Goal: Information Seeking & Learning: Stay updated

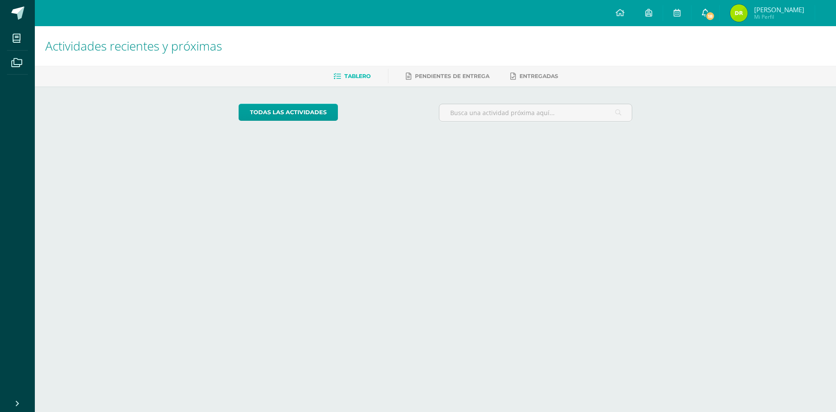
click at [702, 10] on icon at bounding box center [705, 13] width 7 height 8
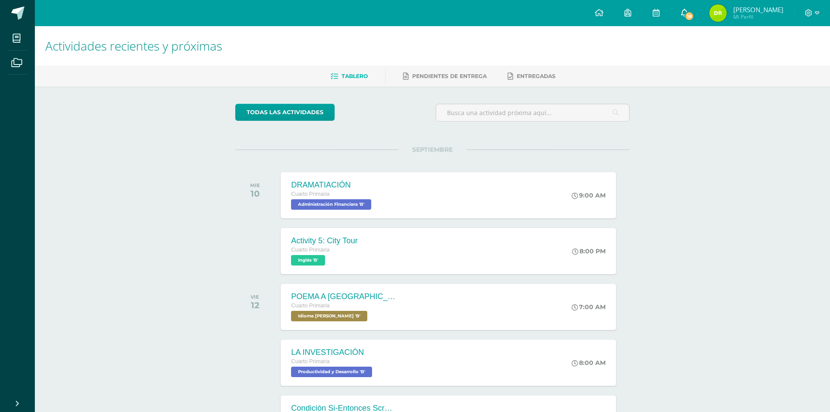
click at [681, 17] on span at bounding box center [684, 13] width 7 height 10
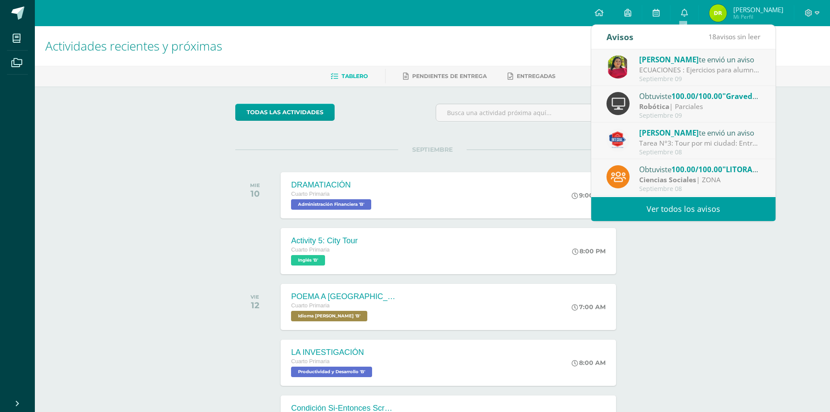
click at [657, 210] on link "Ver todos los avisos" at bounding box center [683, 209] width 184 height 24
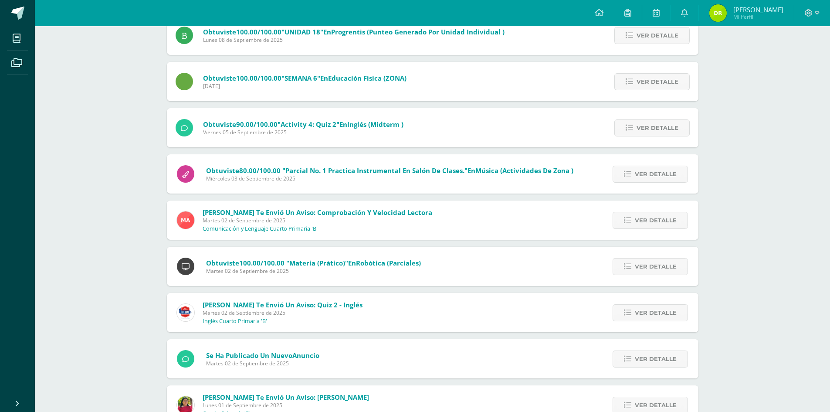
scroll to position [564, 0]
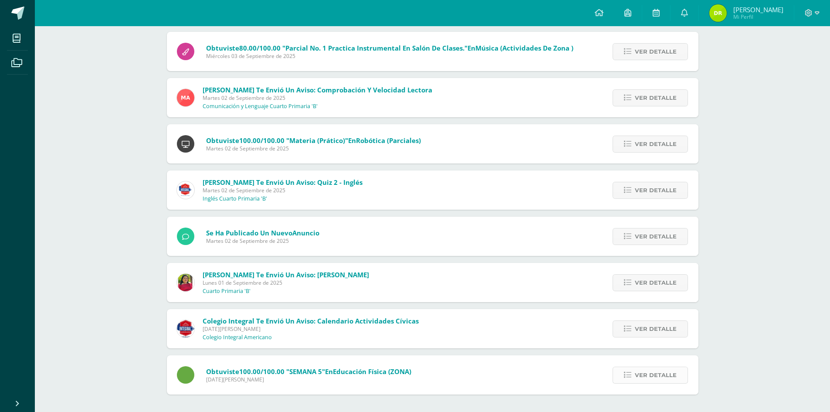
click at [646, 374] on span "Ver detalle" at bounding box center [656, 375] width 42 height 16
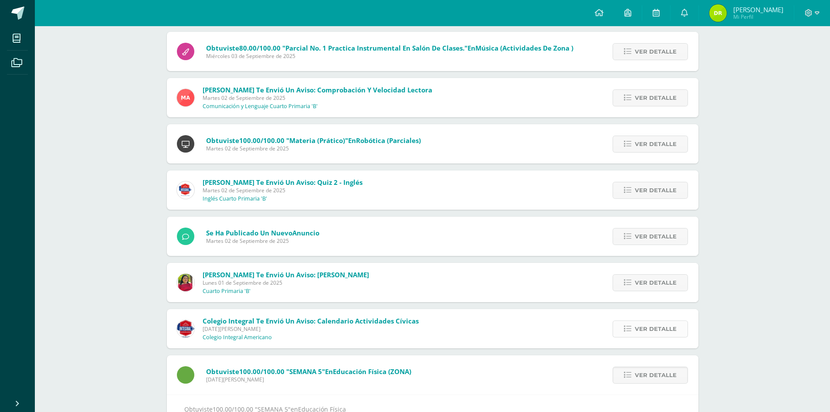
click at [633, 332] on link "Ver detalle" at bounding box center [649, 328] width 75 height 17
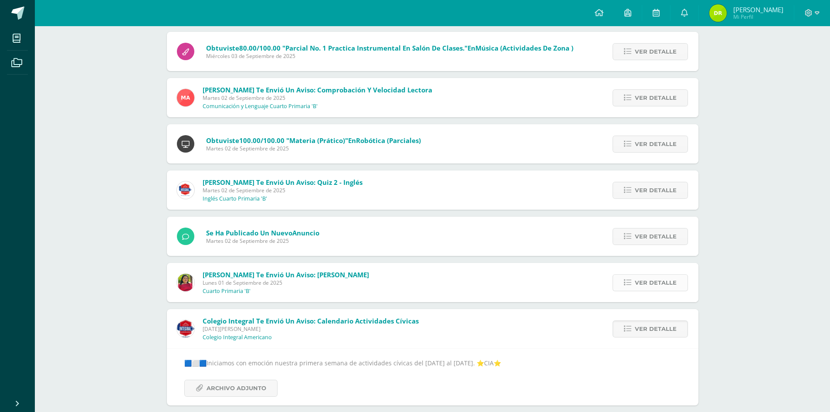
click at [643, 284] on span "Ver detalle" at bounding box center [656, 282] width 42 height 16
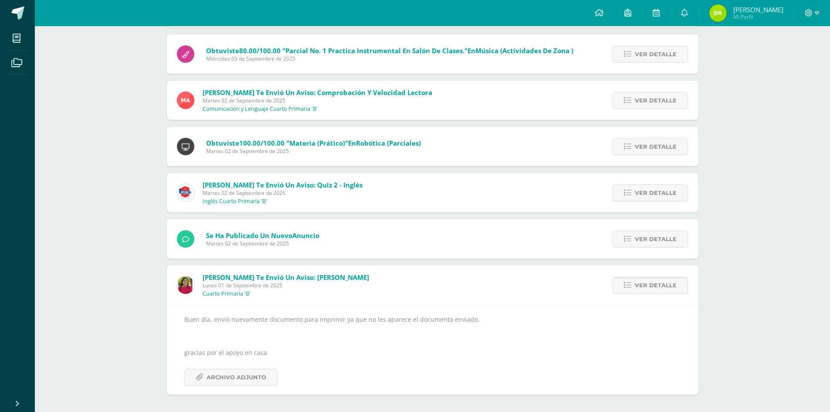
scroll to position [561, 0]
click at [646, 242] on span "Ver detalle" at bounding box center [656, 239] width 42 height 16
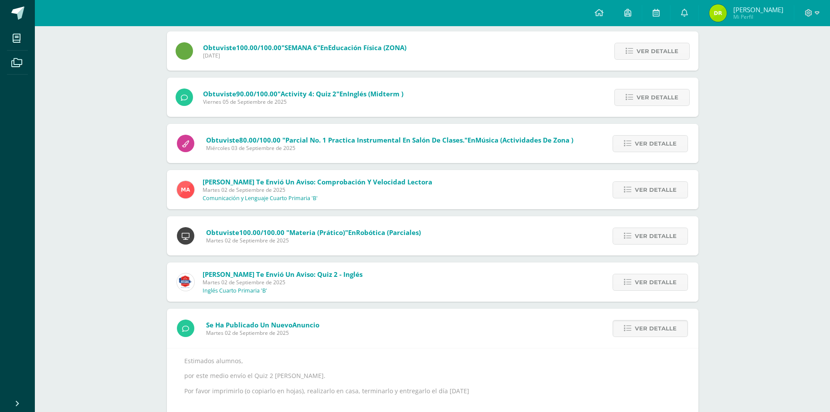
scroll to position [472, 0]
click at [668, 287] on span "Ver detalle" at bounding box center [656, 282] width 42 height 16
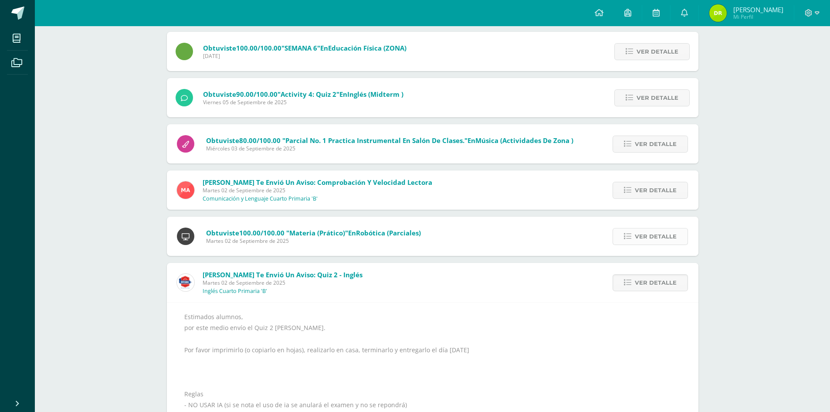
click at [649, 238] on span "Ver detalle" at bounding box center [656, 236] width 42 height 16
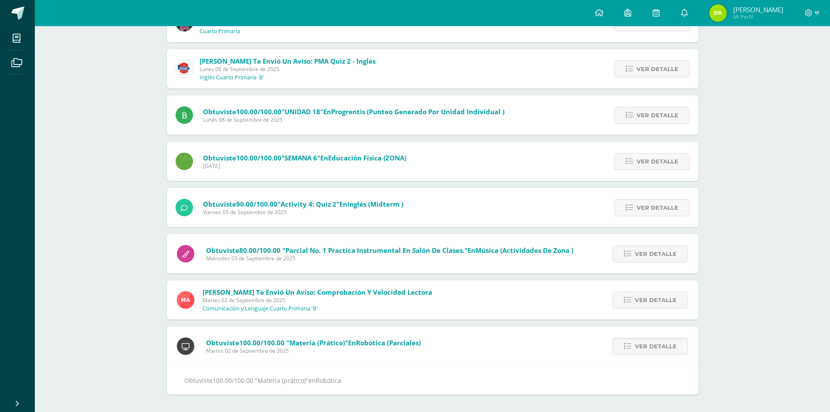
scroll to position [362, 0]
click at [650, 303] on span "Ver detalle" at bounding box center [656, 300] width 42 height 16
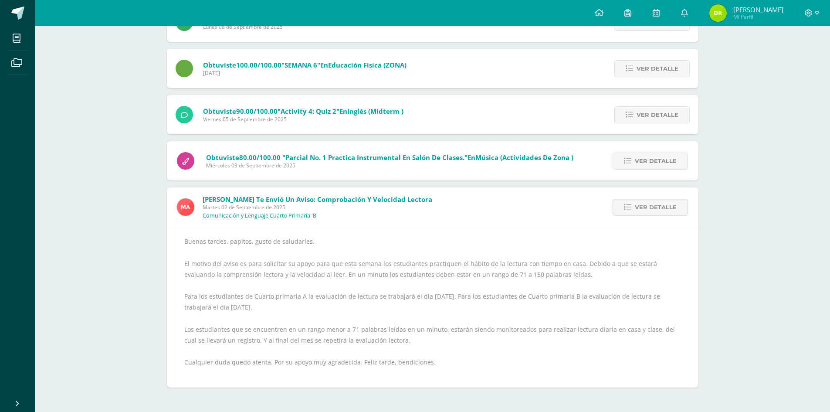
scroll to position [448, 0]
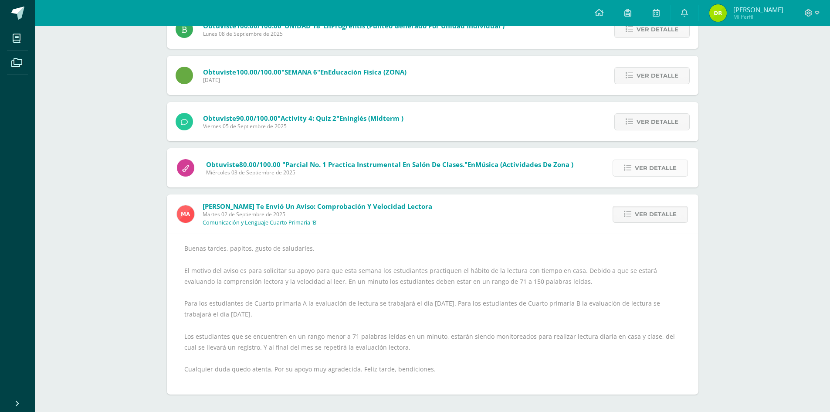
click at [657, 169] on span "Ver detalle" at bounding box center [656, 168] width 42 height 16
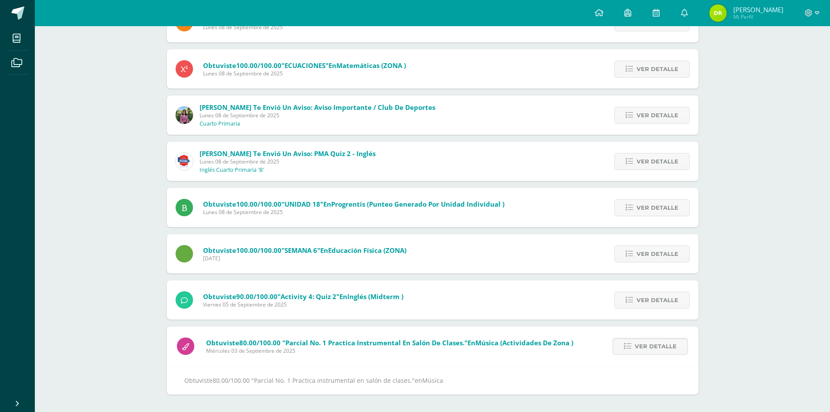
scroll to position [270, 0]
click at [649, 302] on span "Ver detalle" at bounding box center [657, 300] width 42 height 16
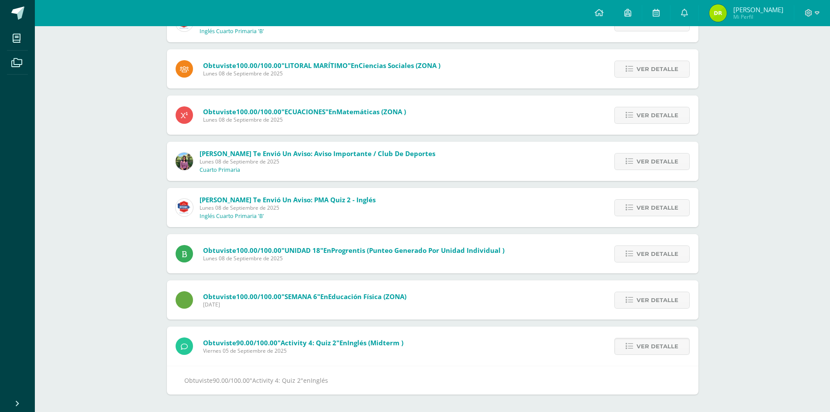
scroll to position [223, 0]
click at [646, 251] on span "Ver detalle" at bounding box center [657, 254] width 42 height 16
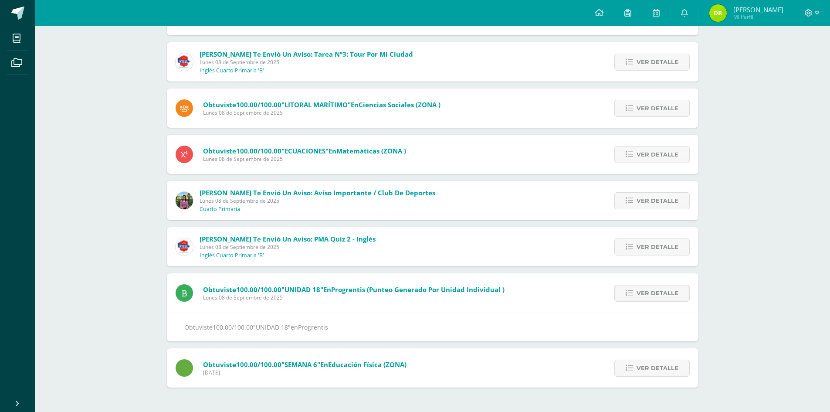
scroll to position [177, 0]
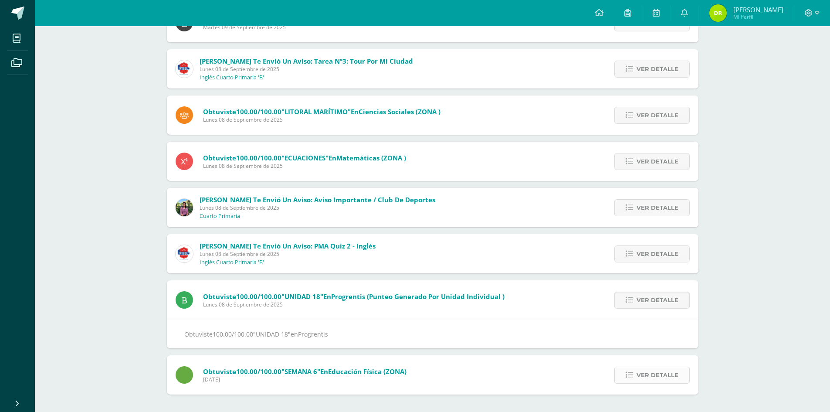
click at [655, 379] on span "Ver detalle" at bounding box center [657, 375] width 42 height 16
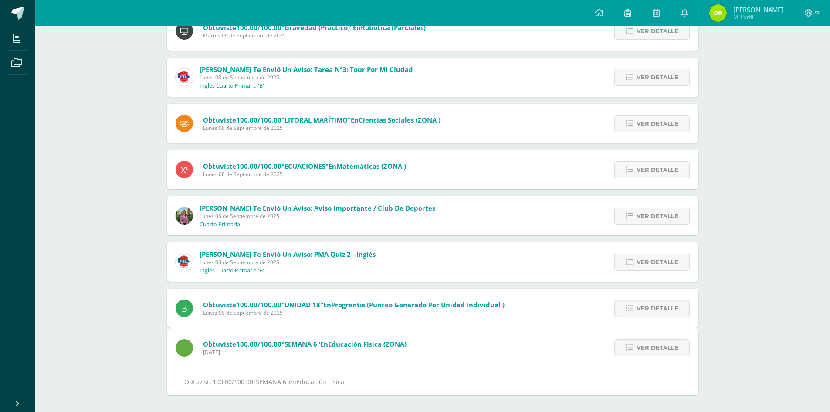
scroll to position [131, 0]
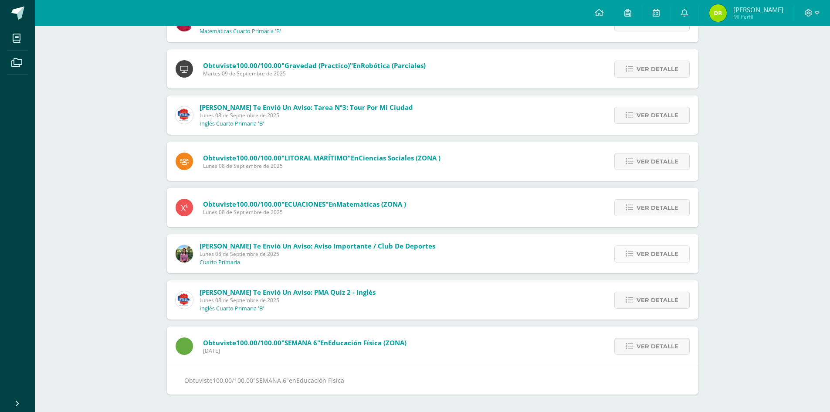
click at [642, 257] on span "Ver detalle" at bounding box center [657, 254] width 42 height 16
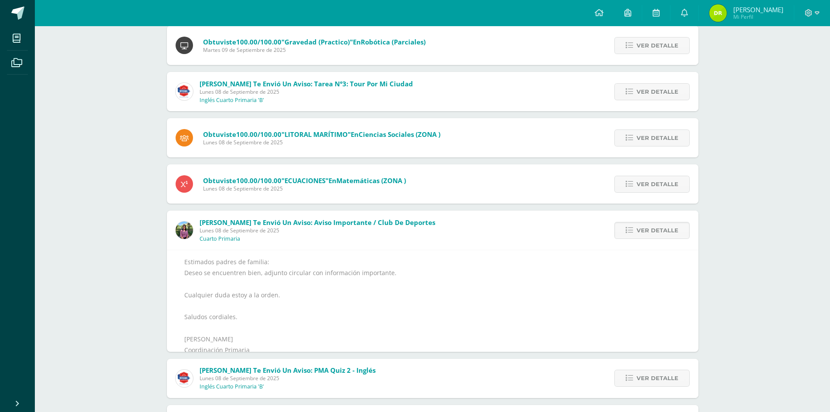
scroll to position [178, 0]
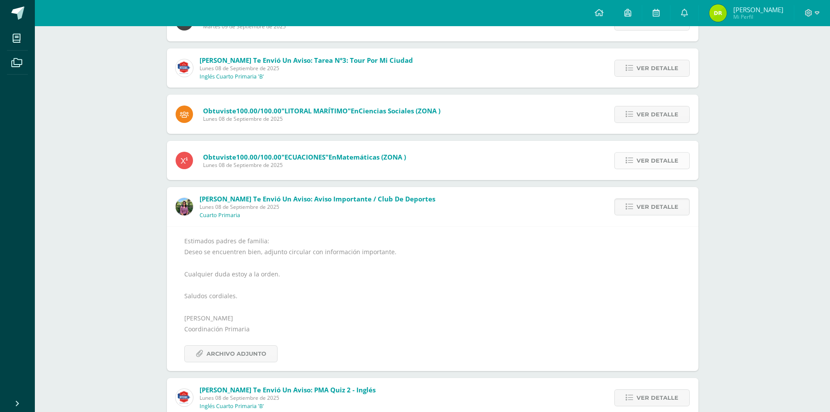
click at [657, 164] on span "Ver detalle" at bounding box center [657, 160] width 42 height 16
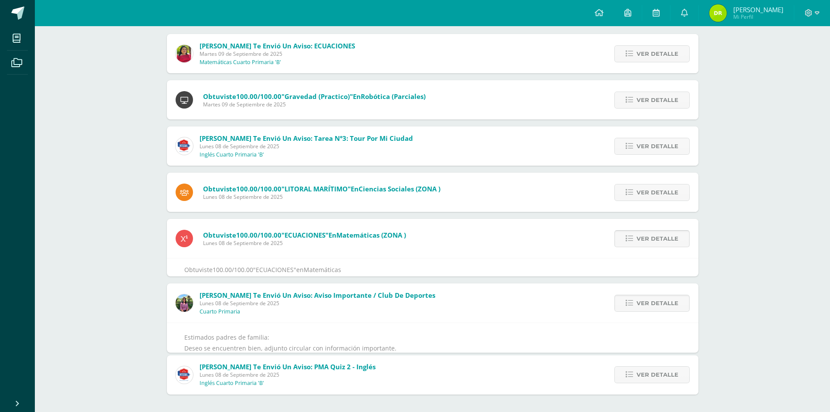
scroll to position [39, 0]
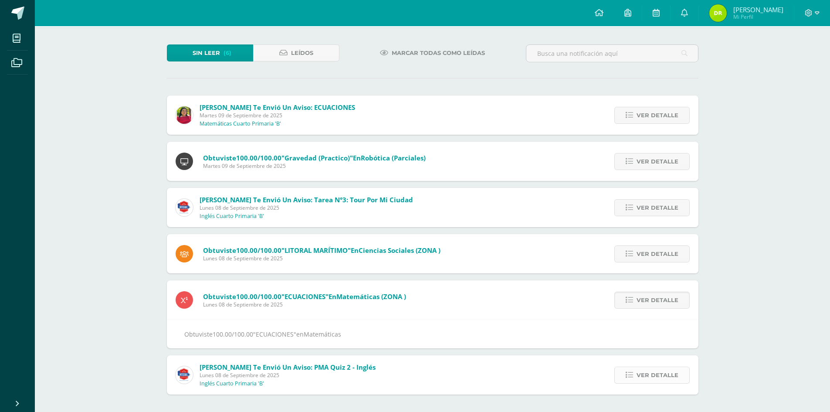
click at [649, 376] on span "Ver detalle" at bounding box center [657, 375] width 42 height 16
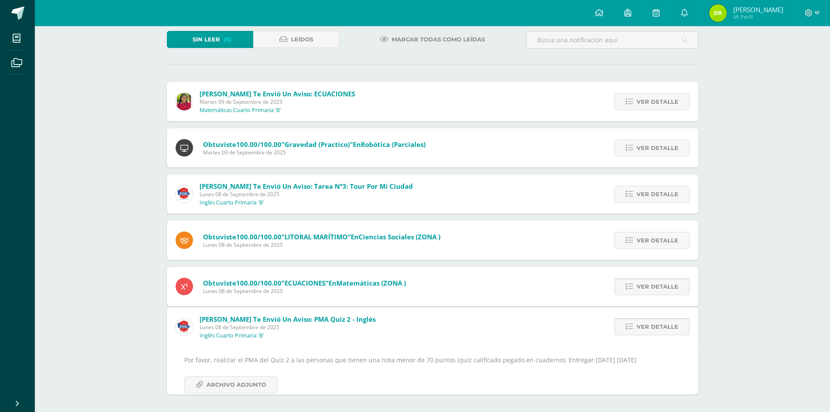
scroll to position [21, 0]
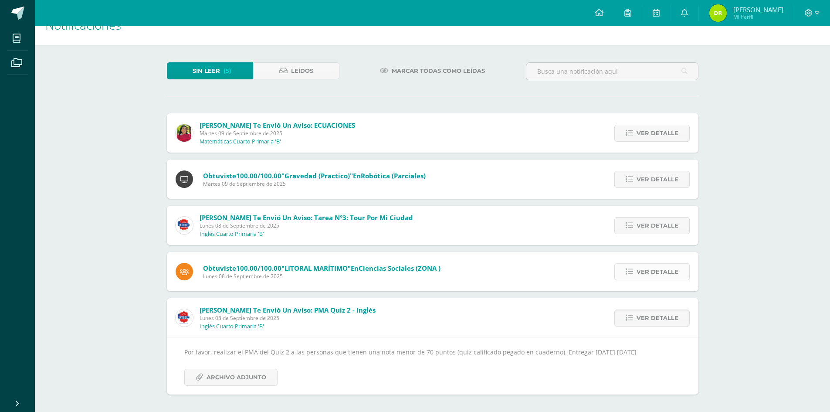
click at [658, 274] on span "Ver detalle" at bounding box center [657, 272] width 42 height 16
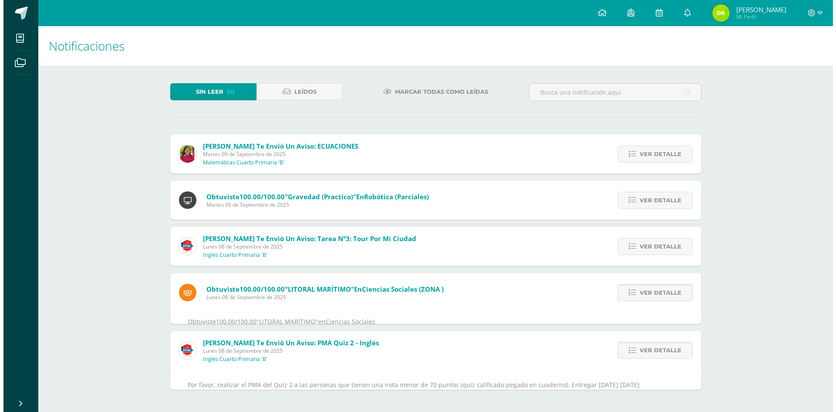
scroll to position [0, 0]
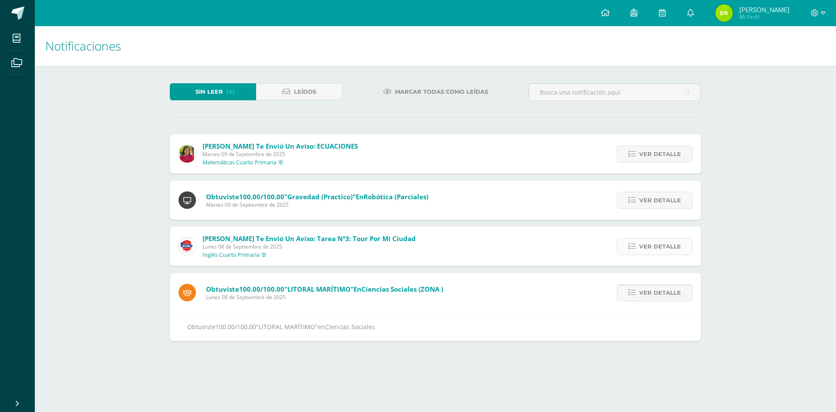
click at [648, 251] on span "Ver detalle" at bounding box center [660, 246] width 42 height 16
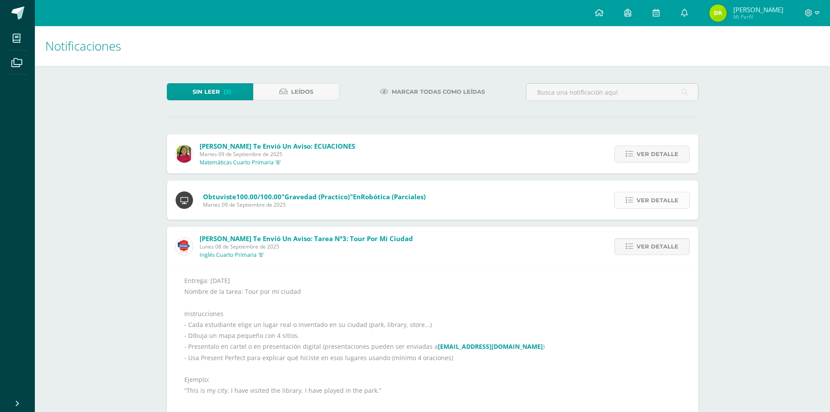
click at [642, 207] on span "Ver detalle" at bounding box center [657, 200] width 42 height 16
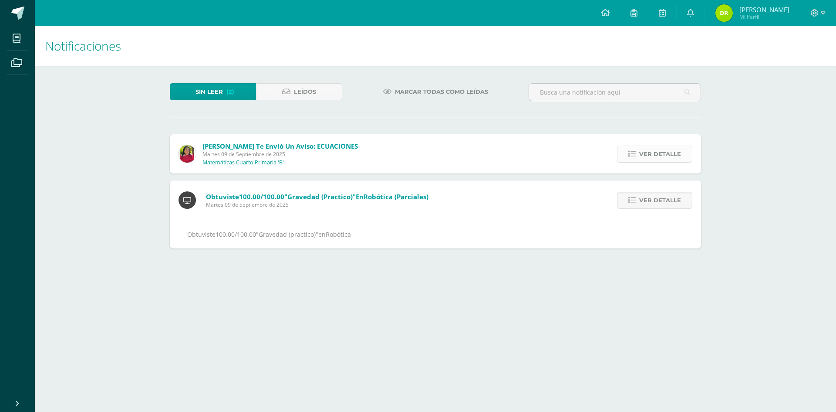
click at [666, 153] on span "Ver detalle" at bounding box center [660, 154] width 42 height 16
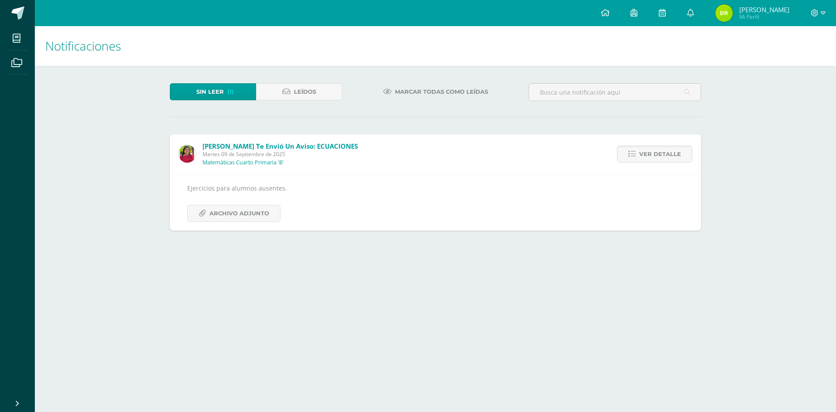
click at [211, 96] on span "Sin leer" at bounding box center [209, 92] width 27 height 16
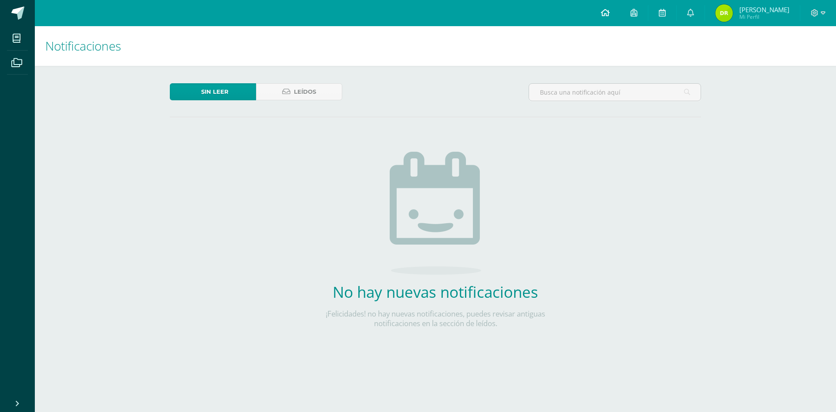
click at [604, 17] on span at bounding box center [605, 13] width 9 height 10
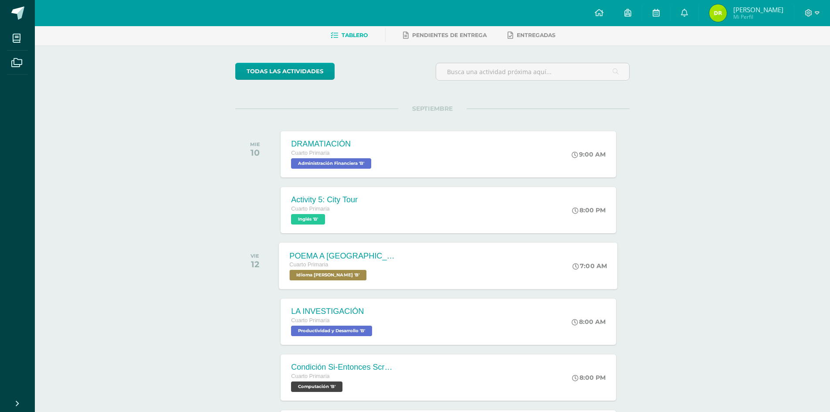
scroll to position [87, 0]
